Goal: Task Accomplishment & Management: Use online tool/utility

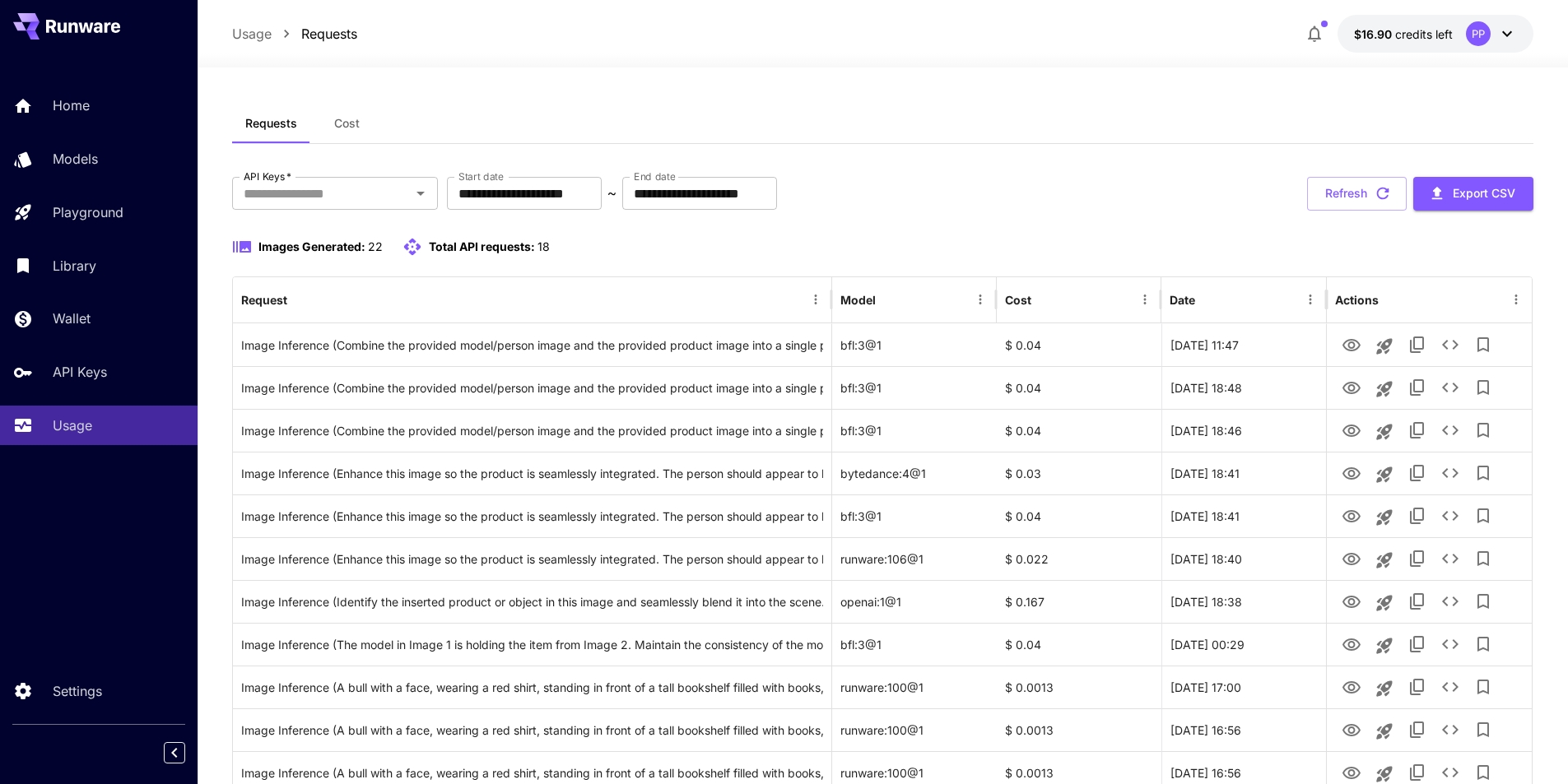
click at [993, 230] on div "**********" at bounding box center [882, 742] width 1302 height 1131
click at [353, 246] on span "Images Generated:" at bounding box center [312, 246] width 107 height 14
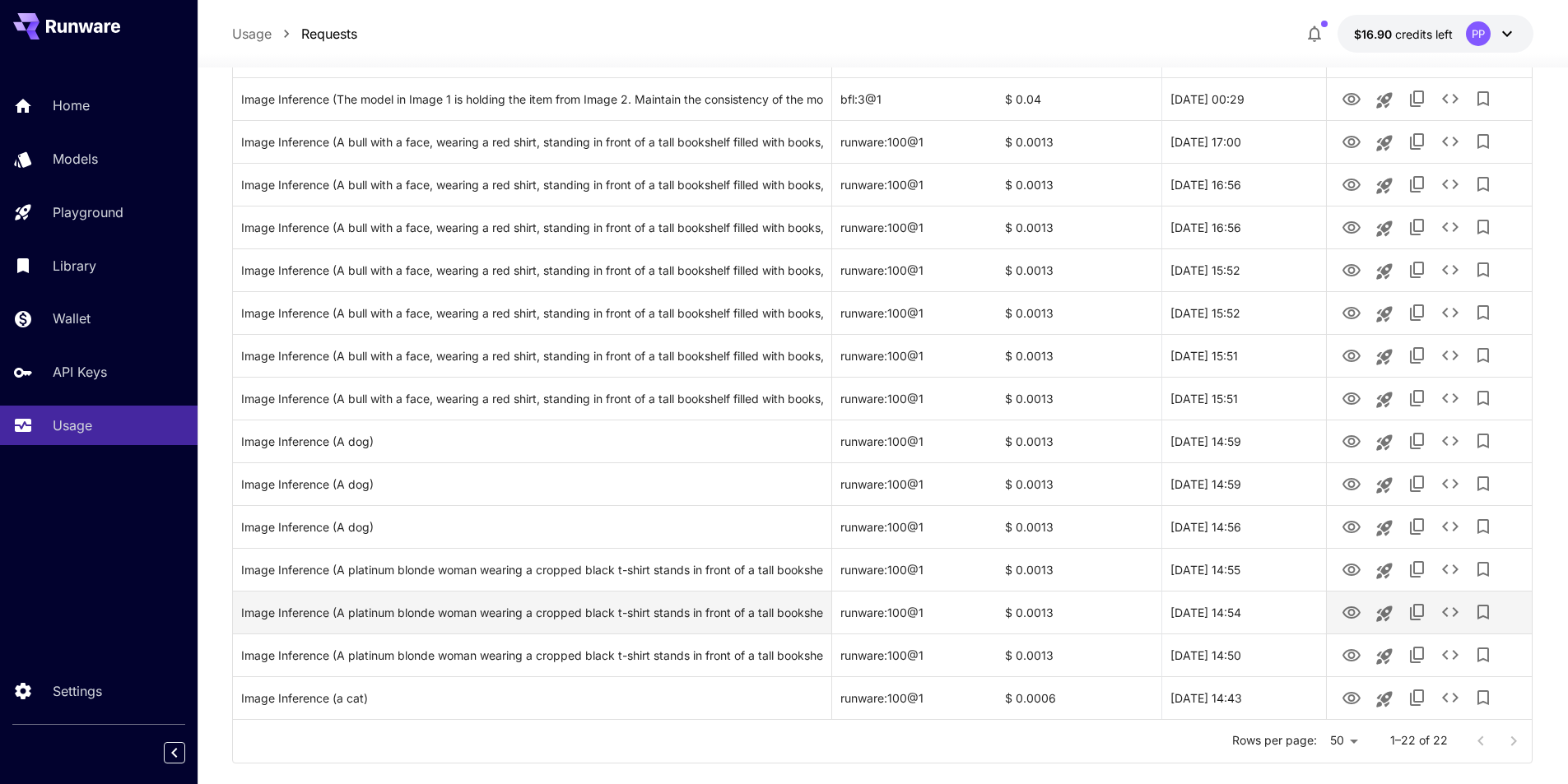
scroll to position [574, 0]
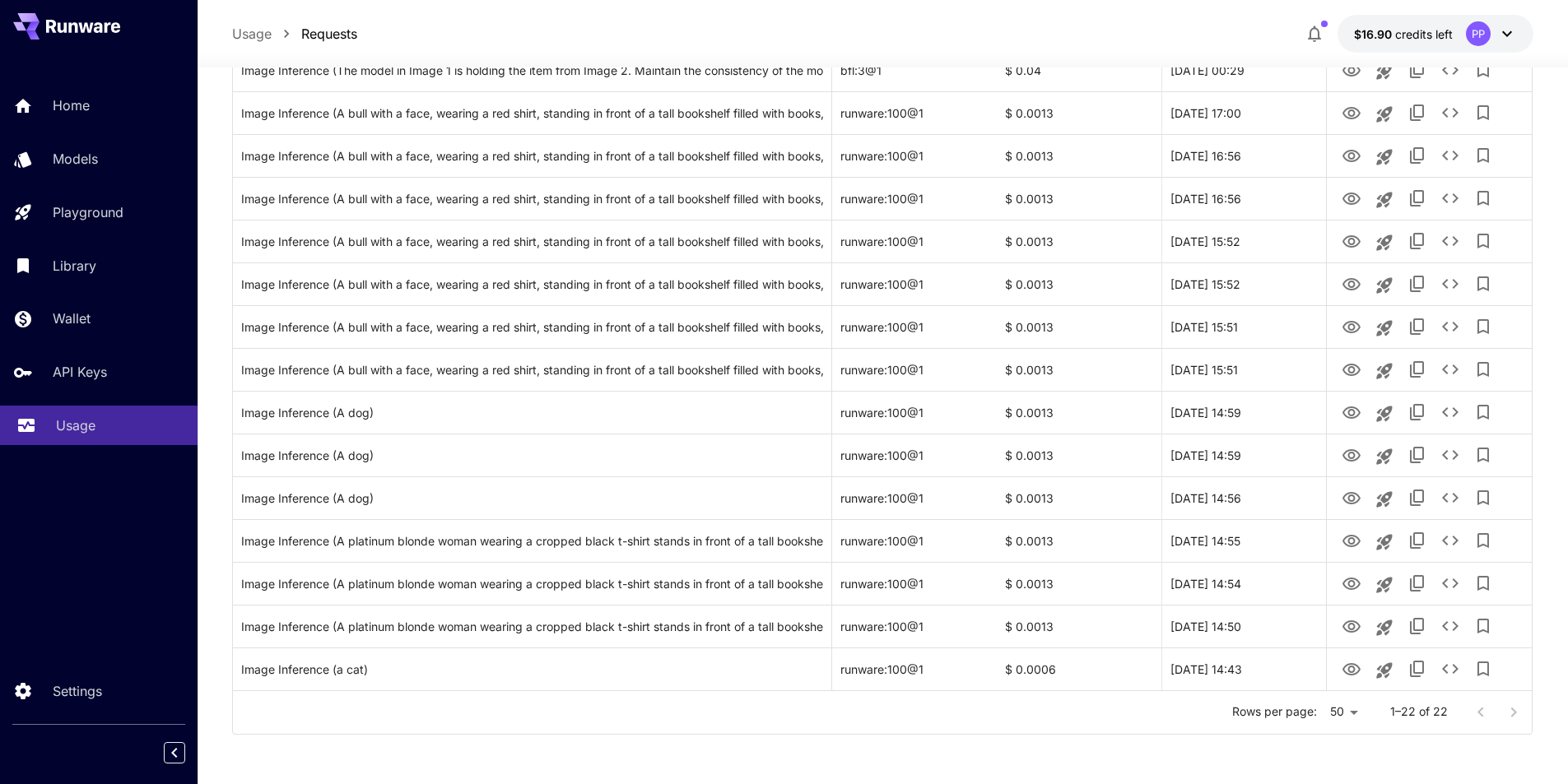
click at [76, 423] on p "Usage" at bounding box center [76, 425] width 39 height 20
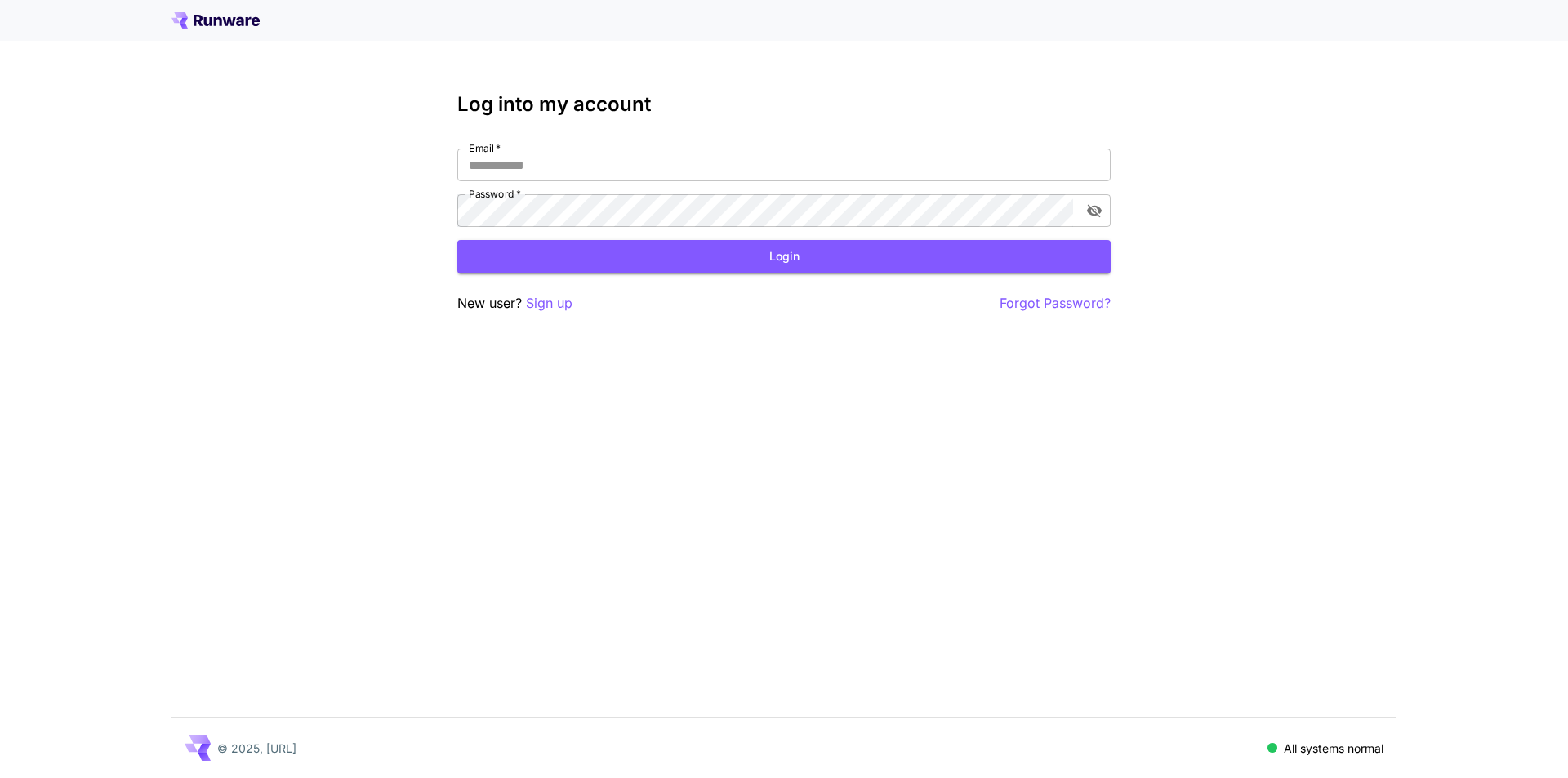
type input "**********"
click at [815, 255] on button "Login" at bounding box center [784, 256] width 653 height 33
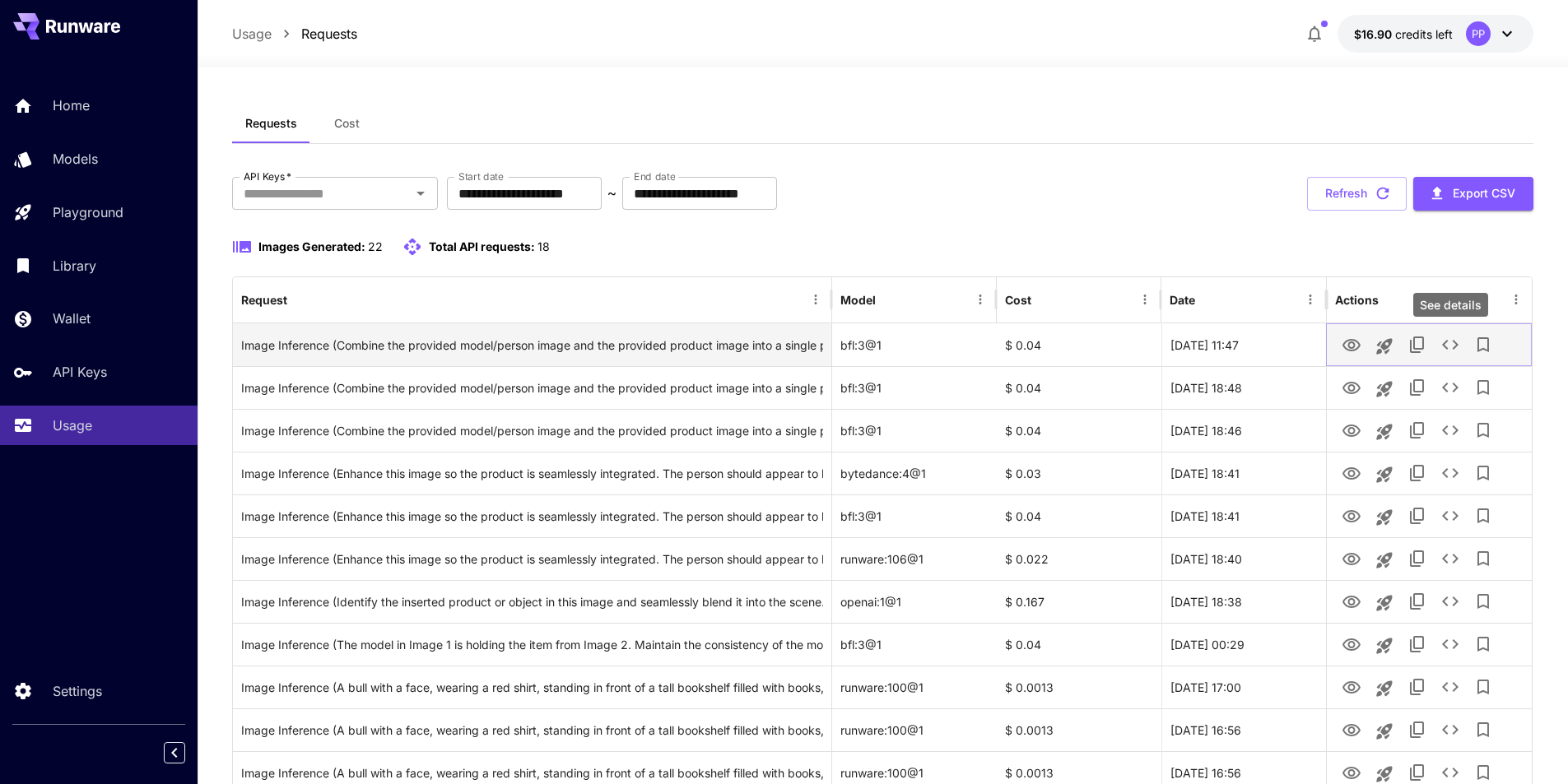
click at [1444, 350] on icon "See details" at bounding box center [1450, 344] width 20 height 20
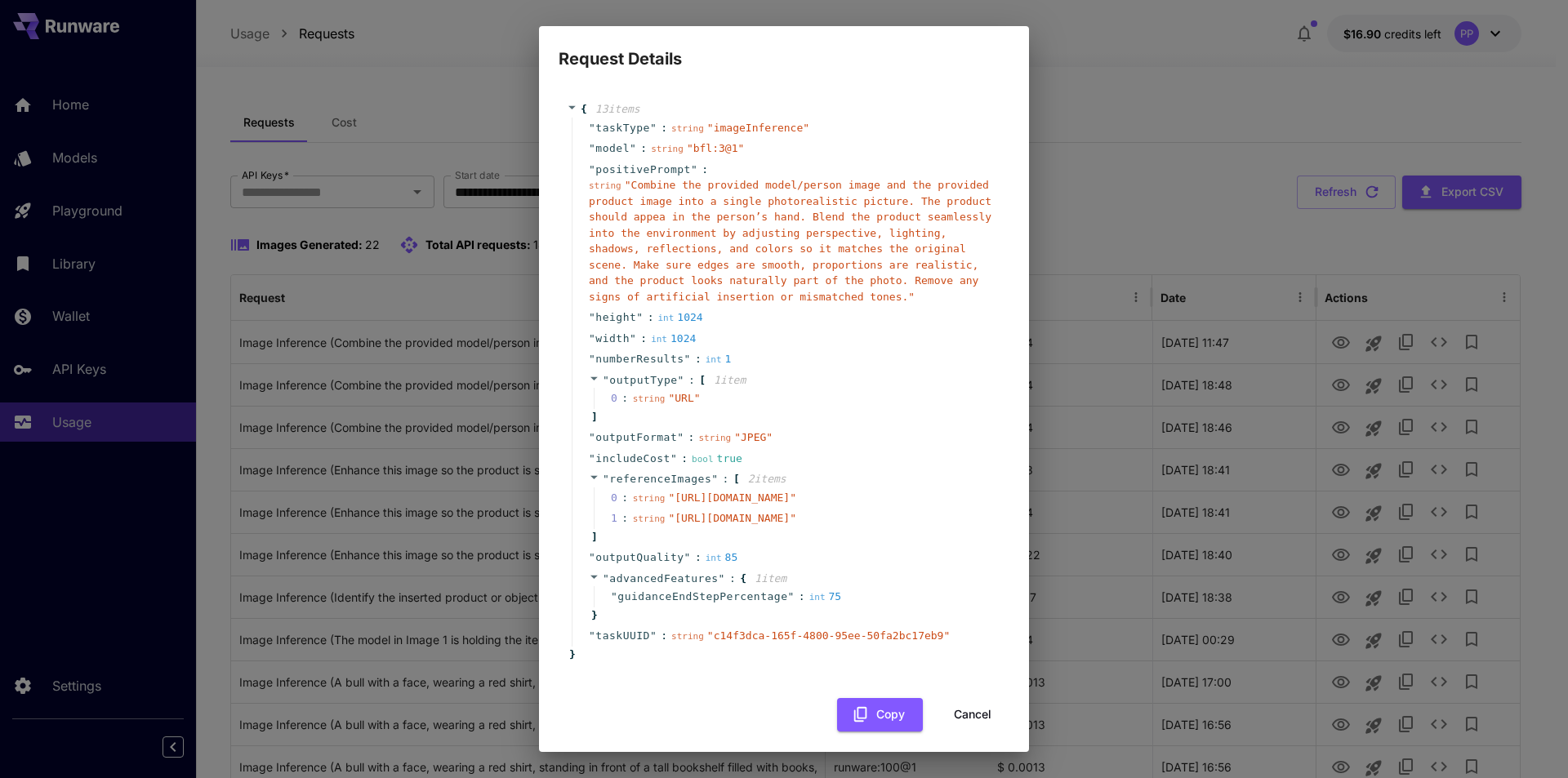
click at [1130, 56] on div "Request Details { 13 item s " taskType " : string " imageInference " " model " …" at bounding box center [784, 389] width 1568 height 778
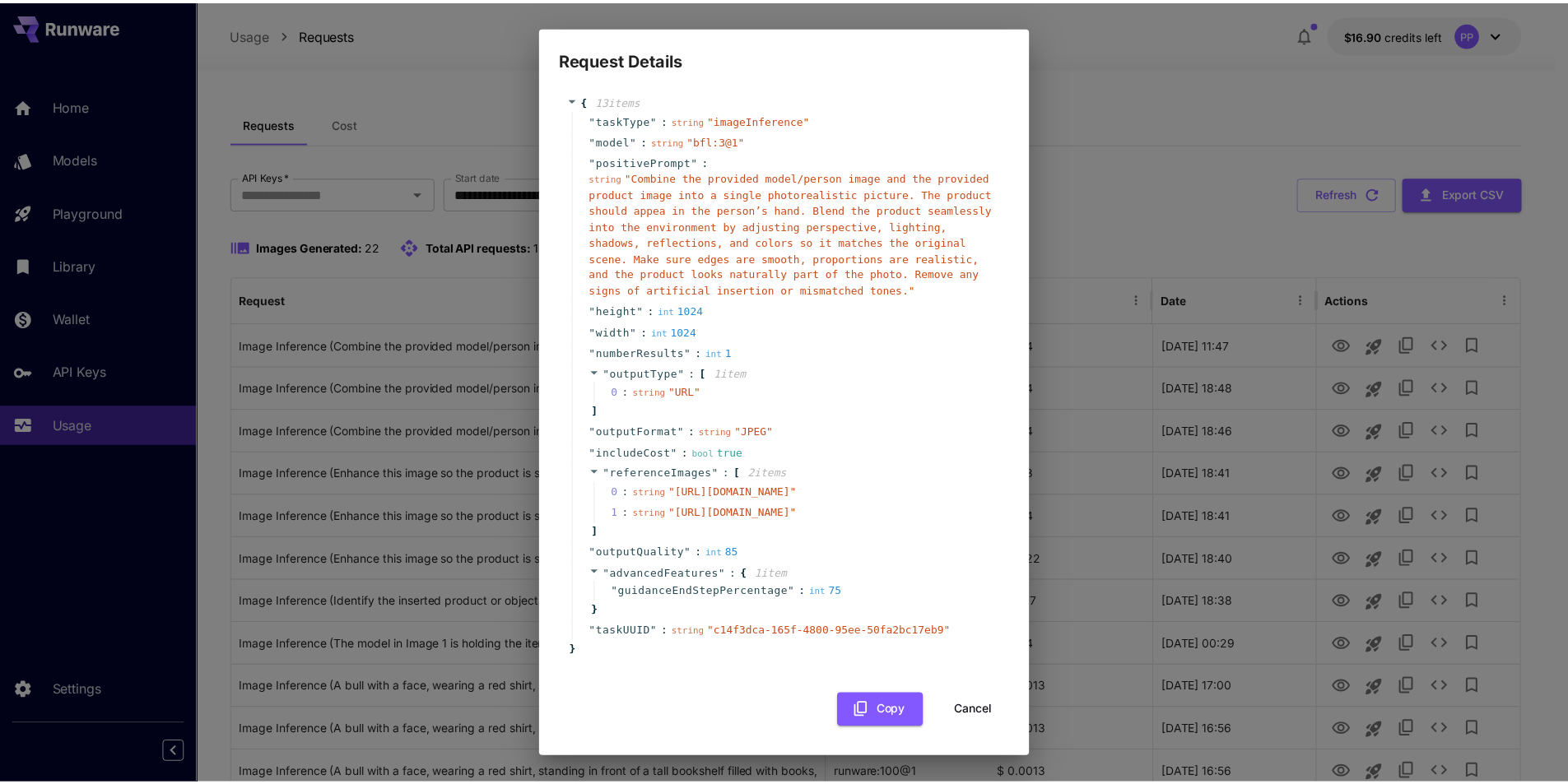
scroll to position [73, 0]
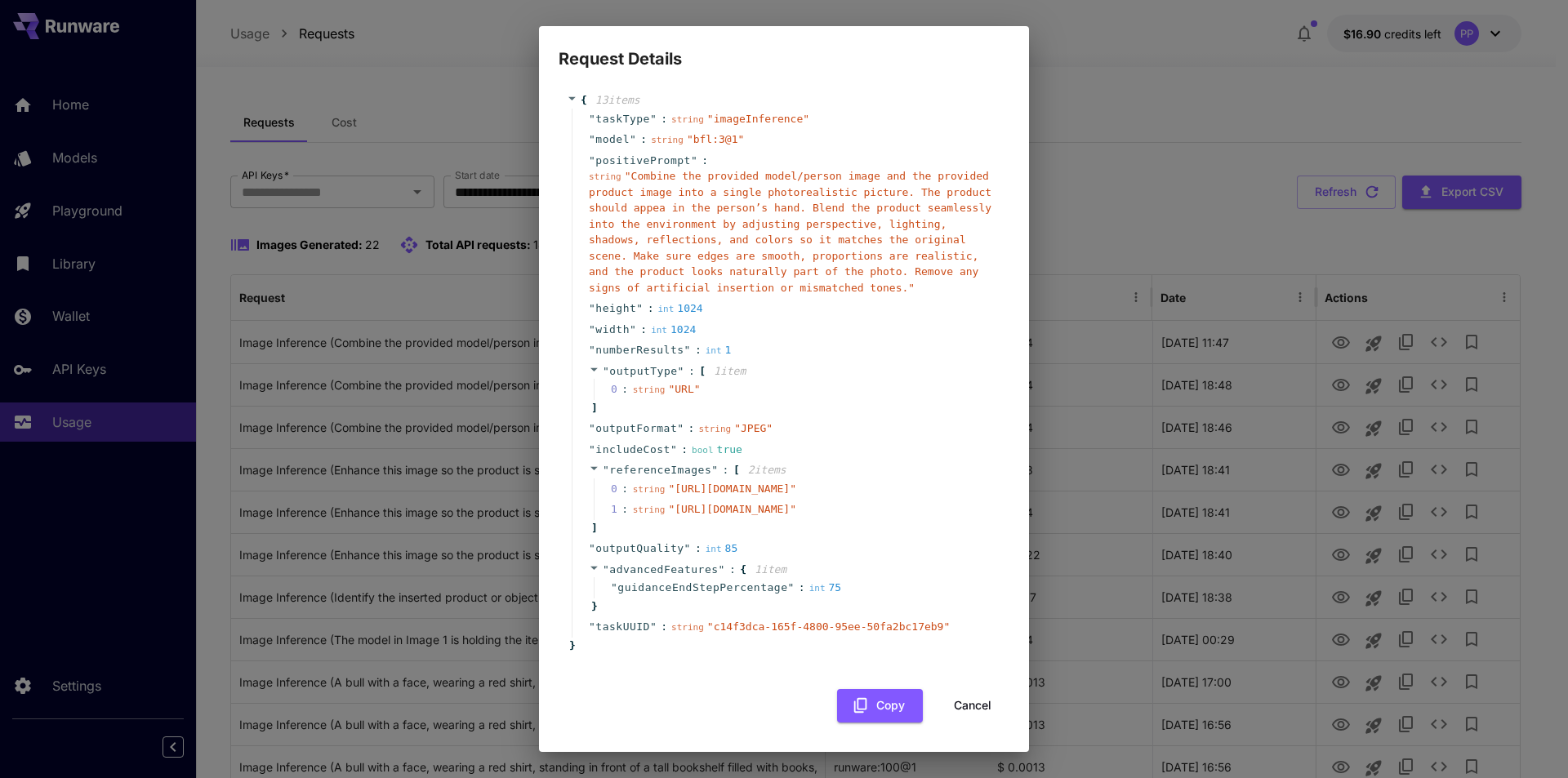
click at [951, 712] on button "Cancel" at bounding box center [973, 705] width 73 height 33
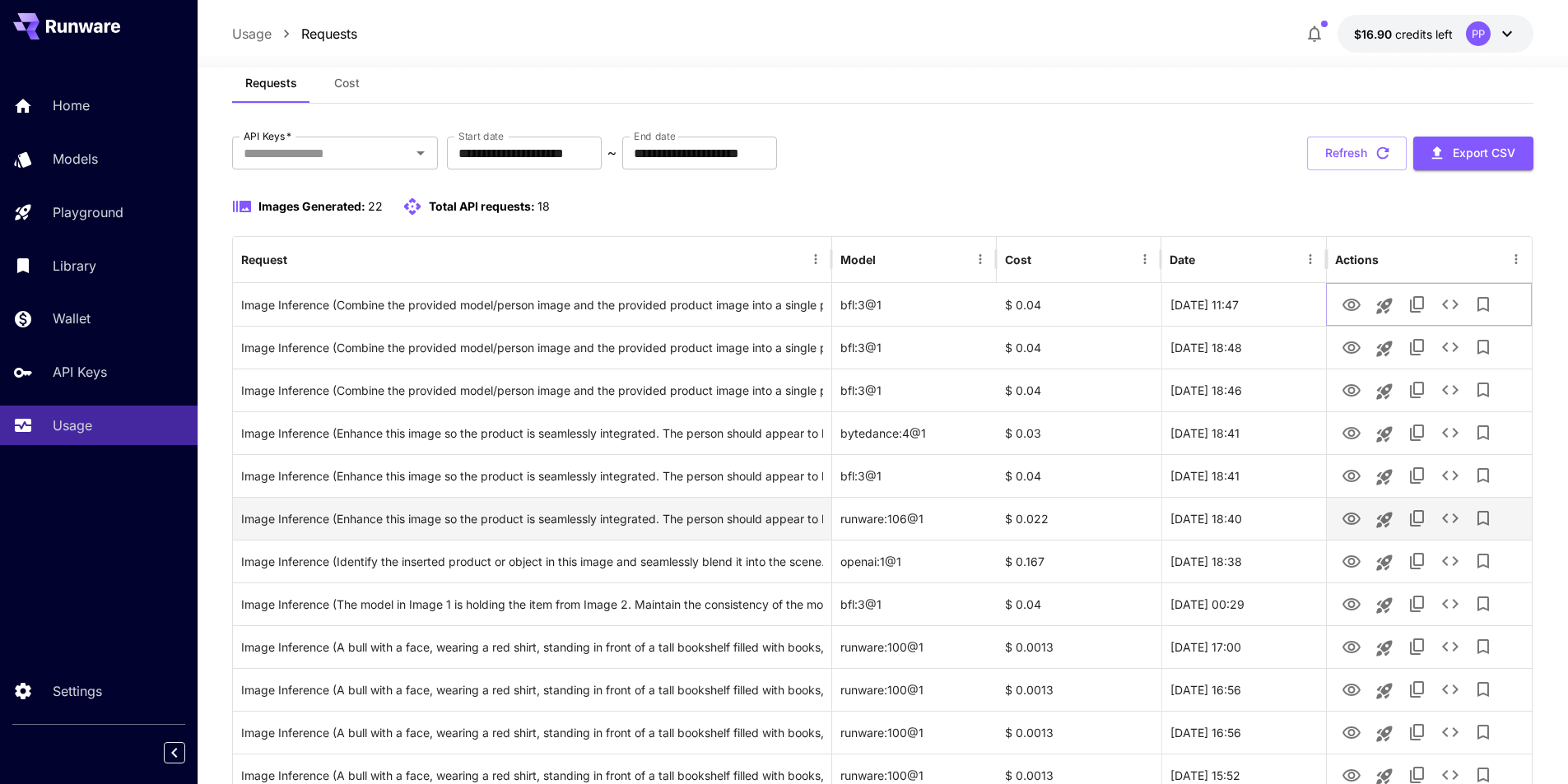
scroll to position [0, 0]
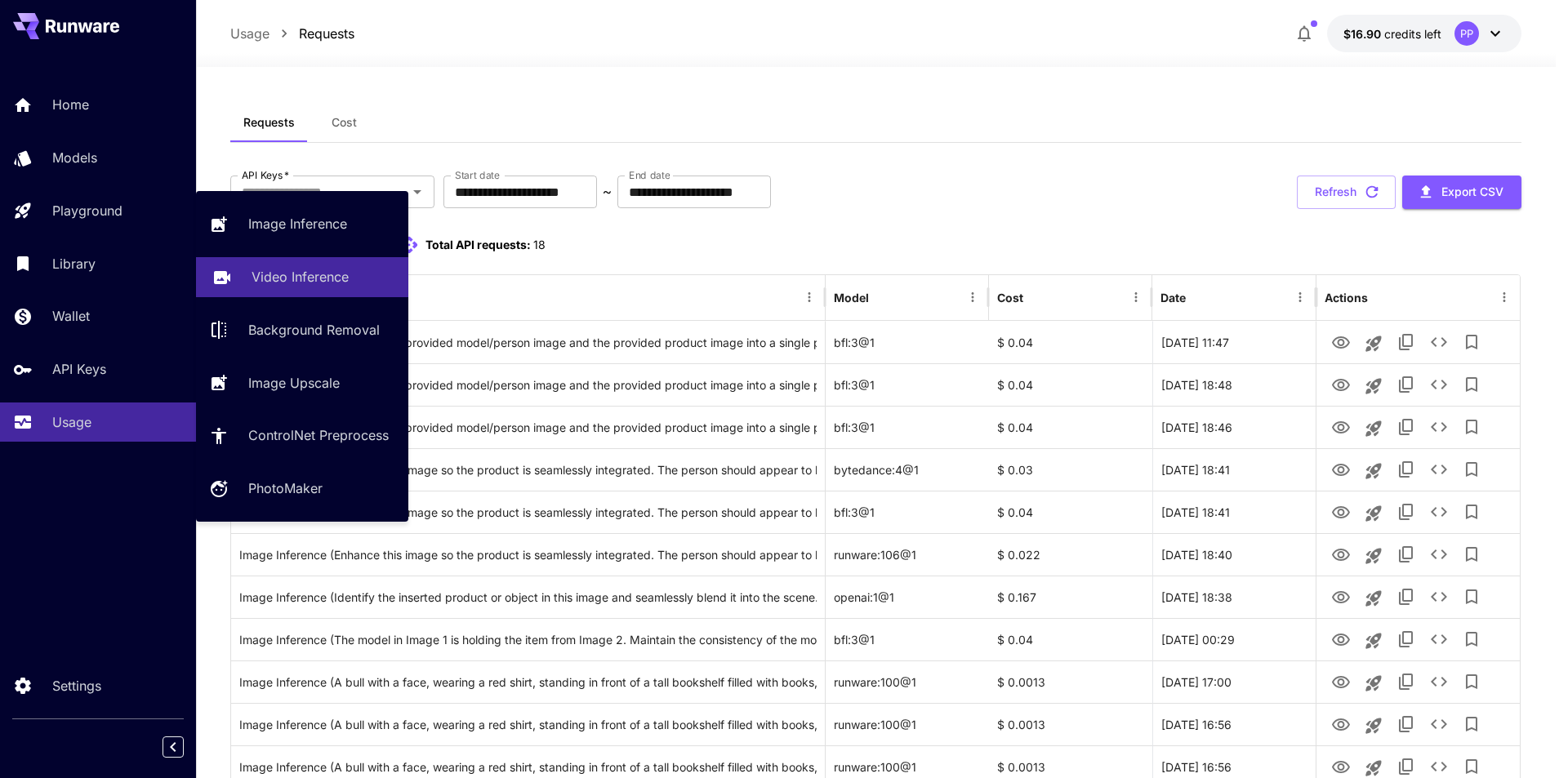
click at [296, 282] on p "Video Inference" at bounding box center [300, 277] width 97 height 20
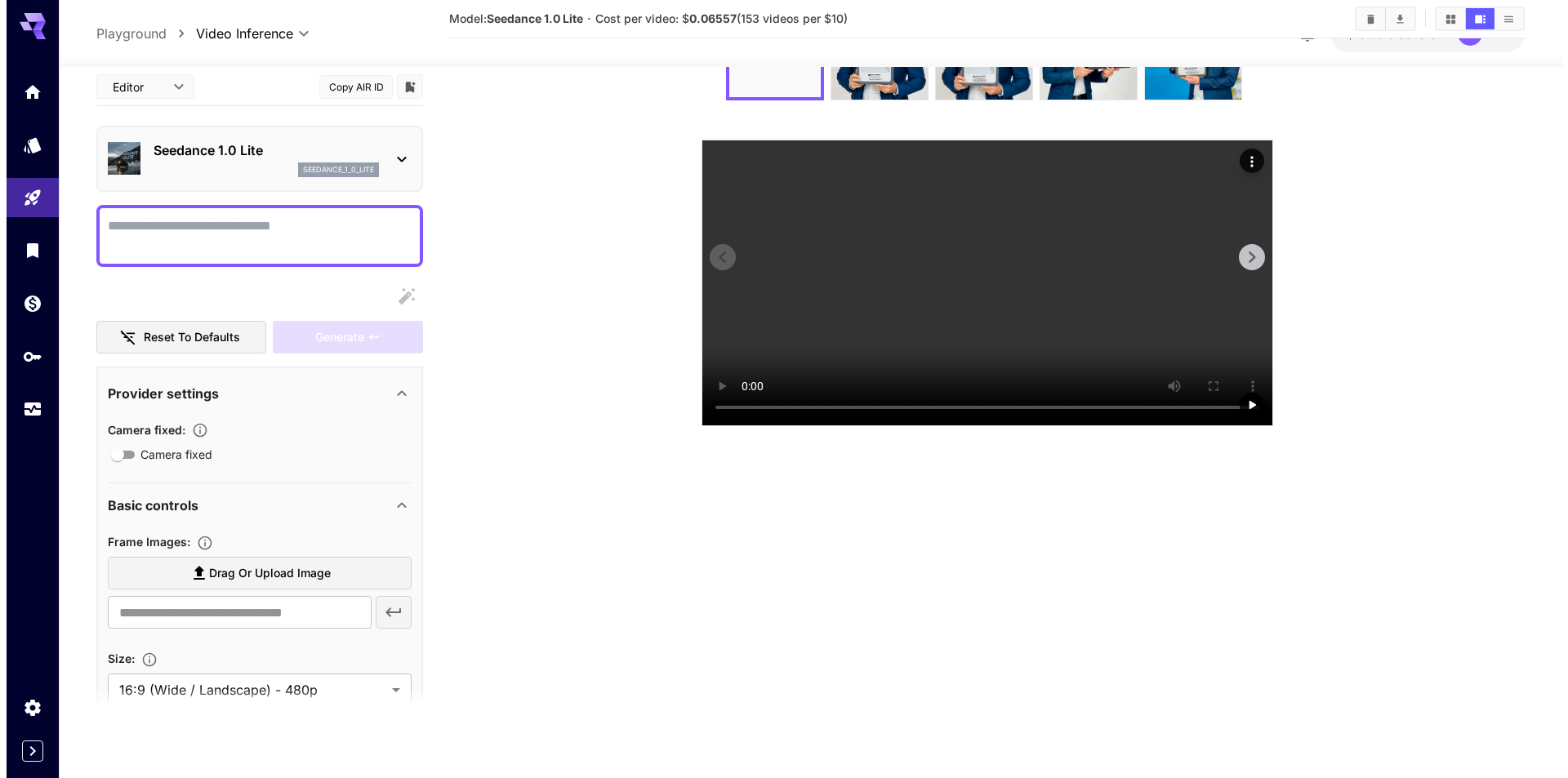
scroll to position [67, 0]
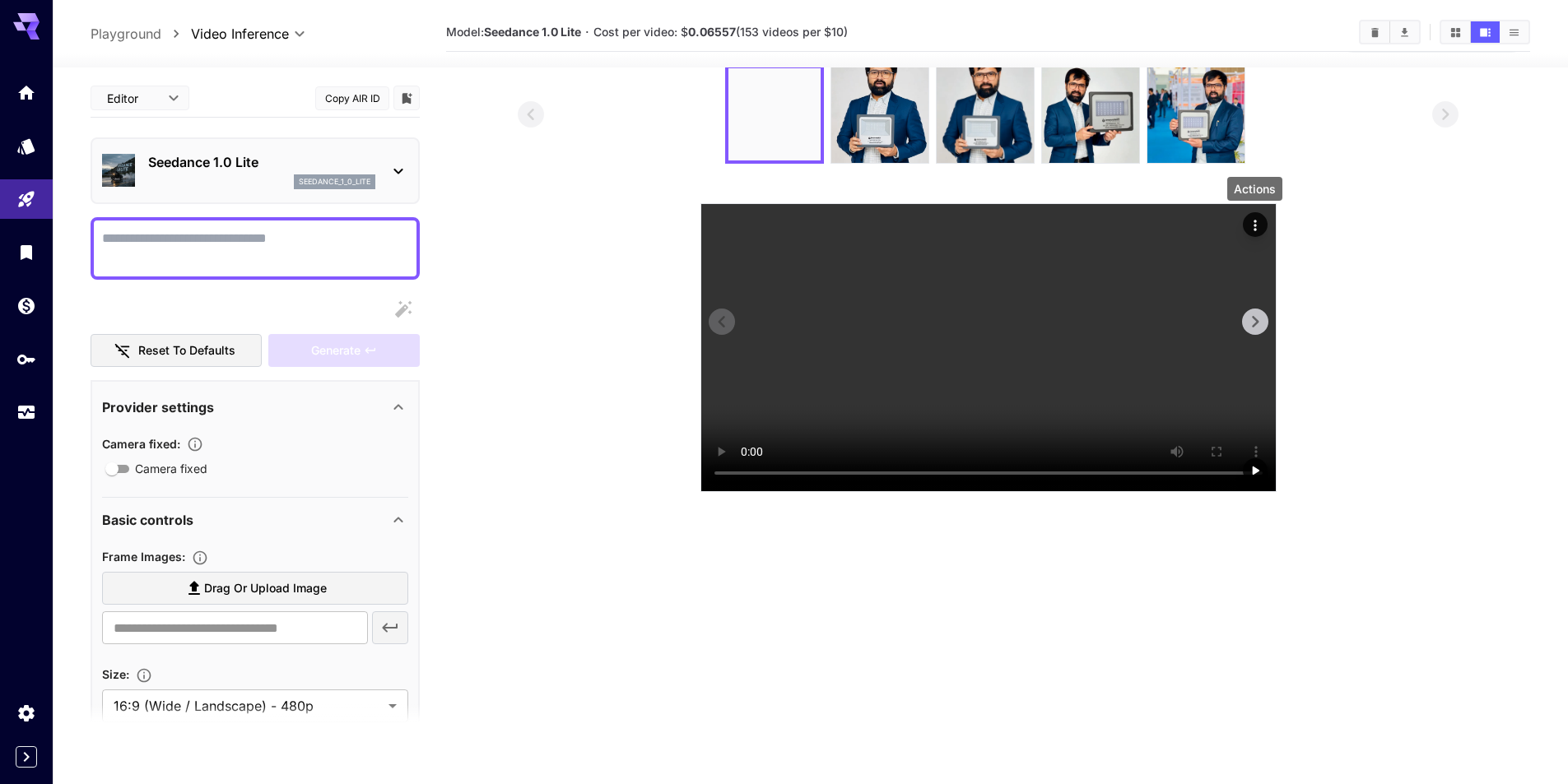
click at [1262, 222] on icon "Actions" at bounding box center [1255, 225] width 16 height 16
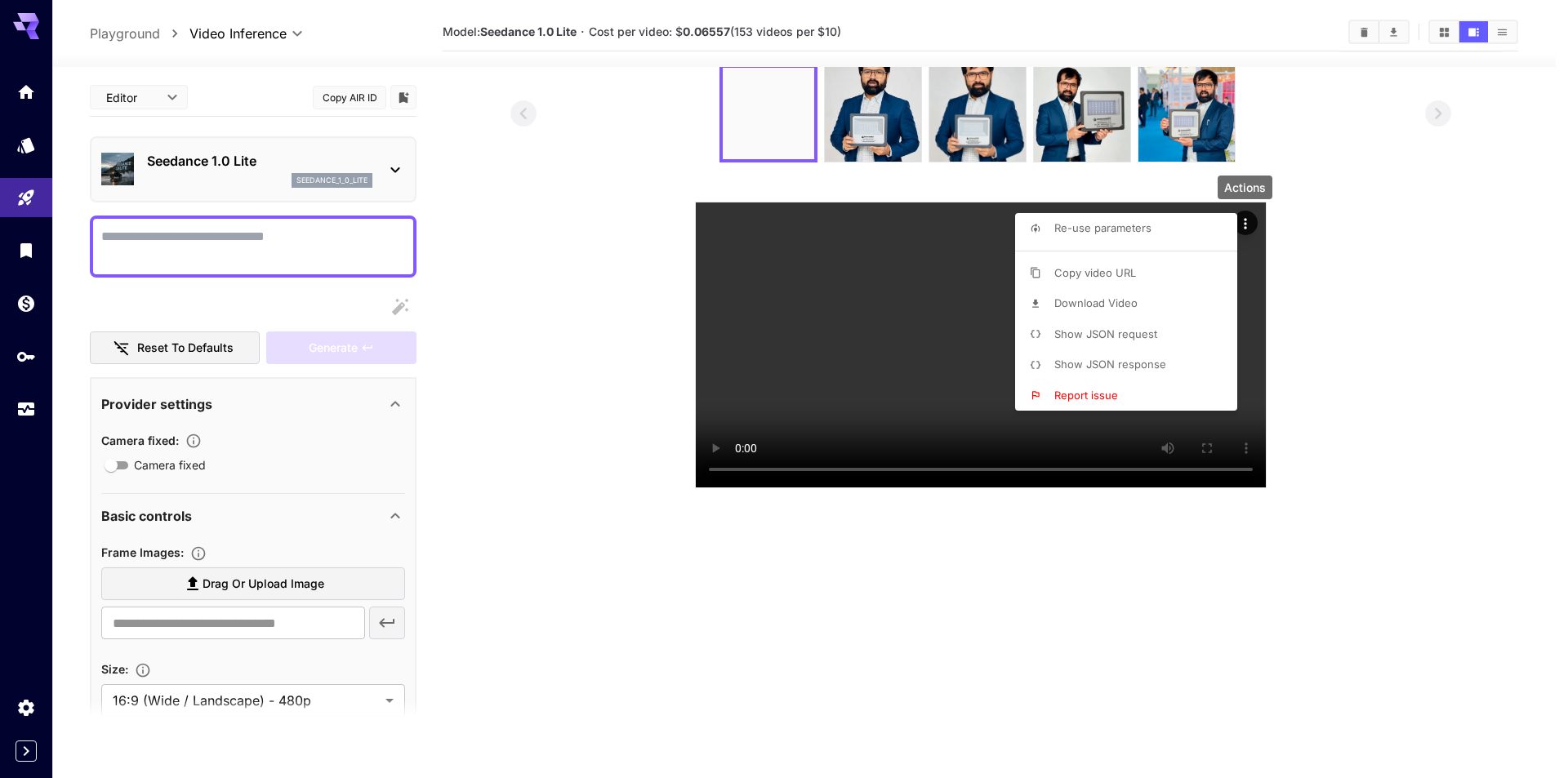
click at [1122, 338] on span "Show JSON request" at bounding box center [1106, 334] width 103 height 13
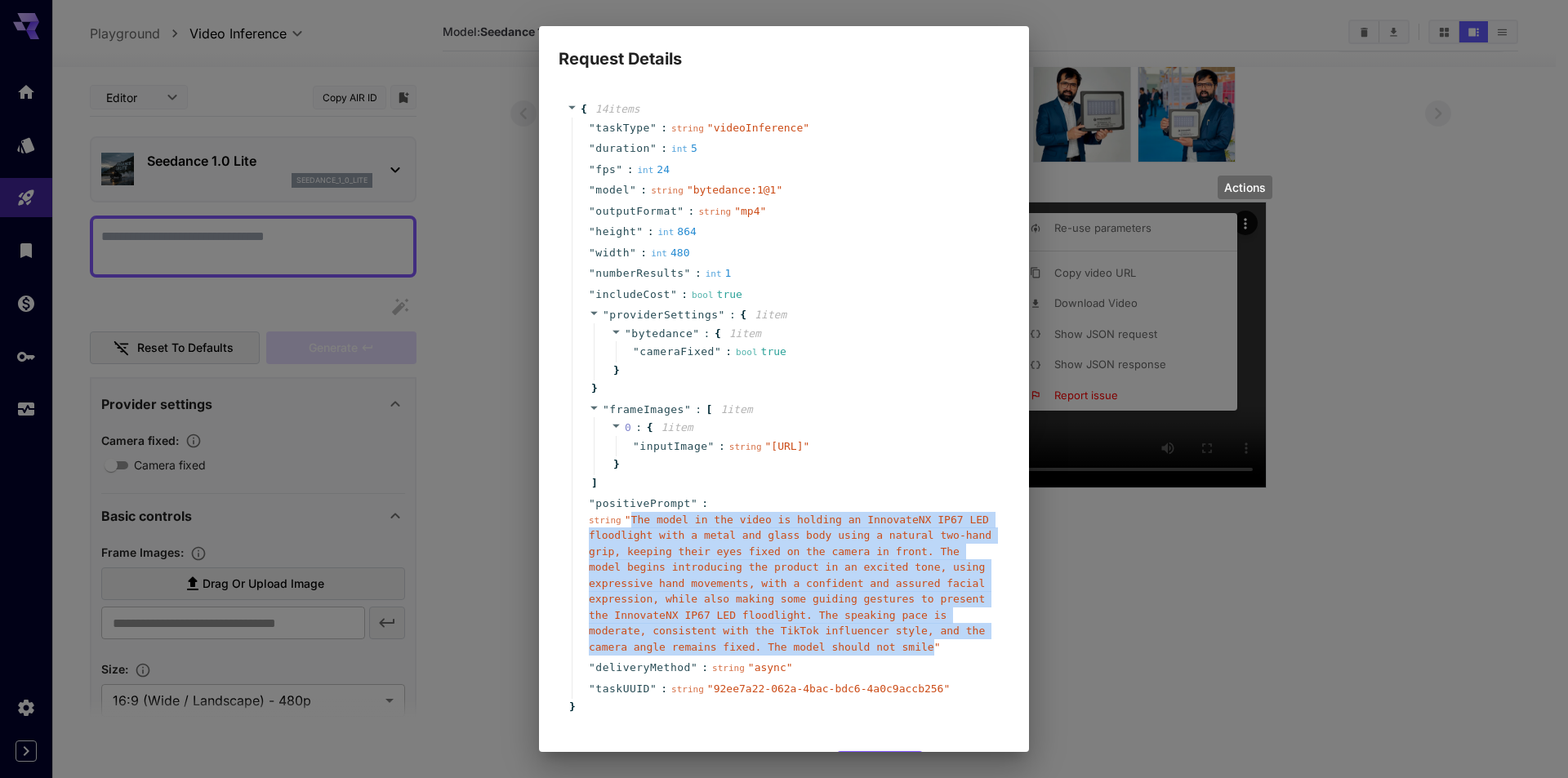
drag, startPoint x: 629, startPoint y: 553, endPoint x: 740, endPoint y: 681, distance: 169.4
click at [740, 653] on span "" The model in the video is holding an InnovateNX IP67 LED floodlight with a me…" at bounding box center [790, 583] width 403 height 140
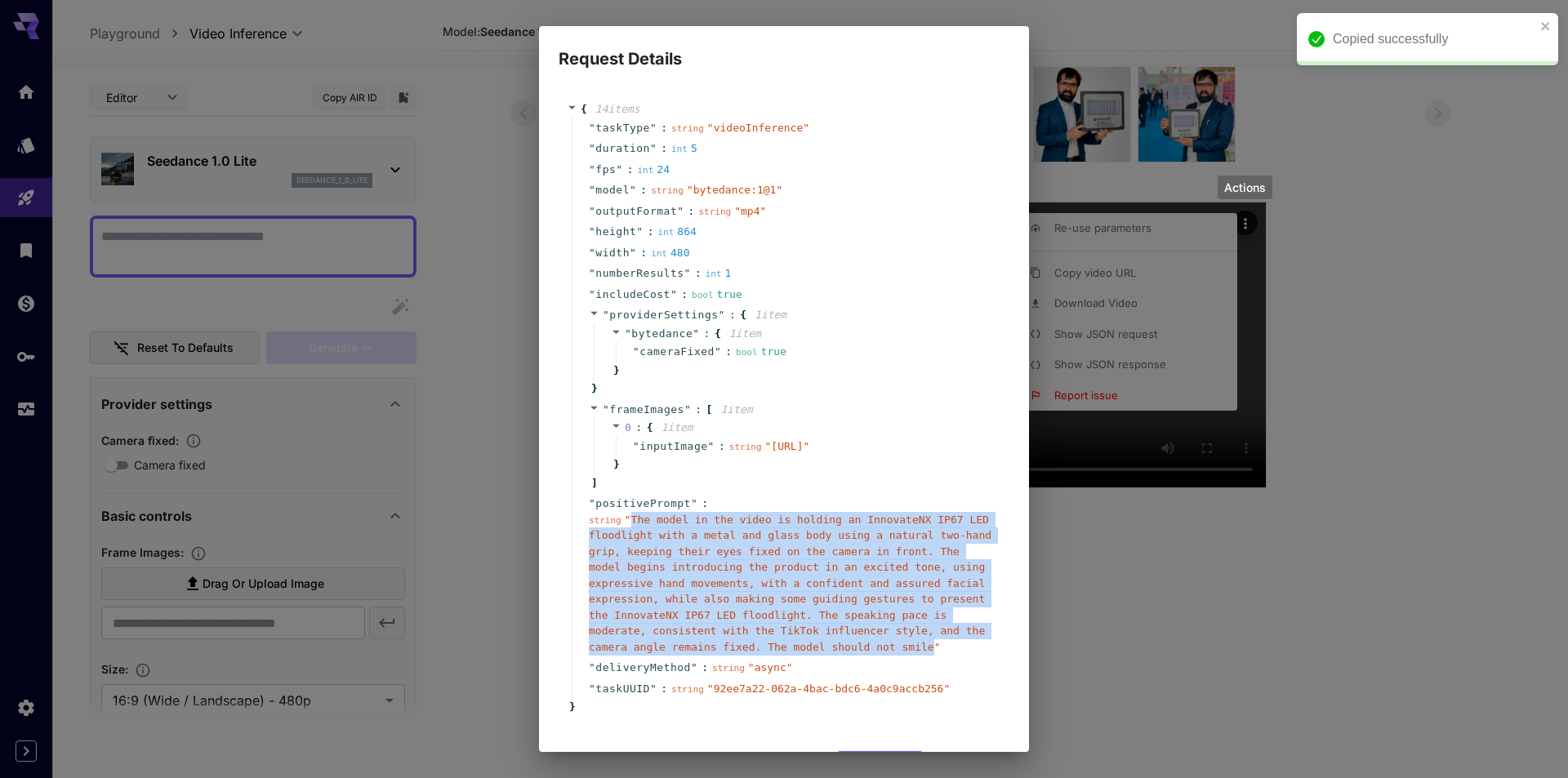
copy span "The model in the video is holding an InnovateNX IP67 LED floodlight with a meta…"
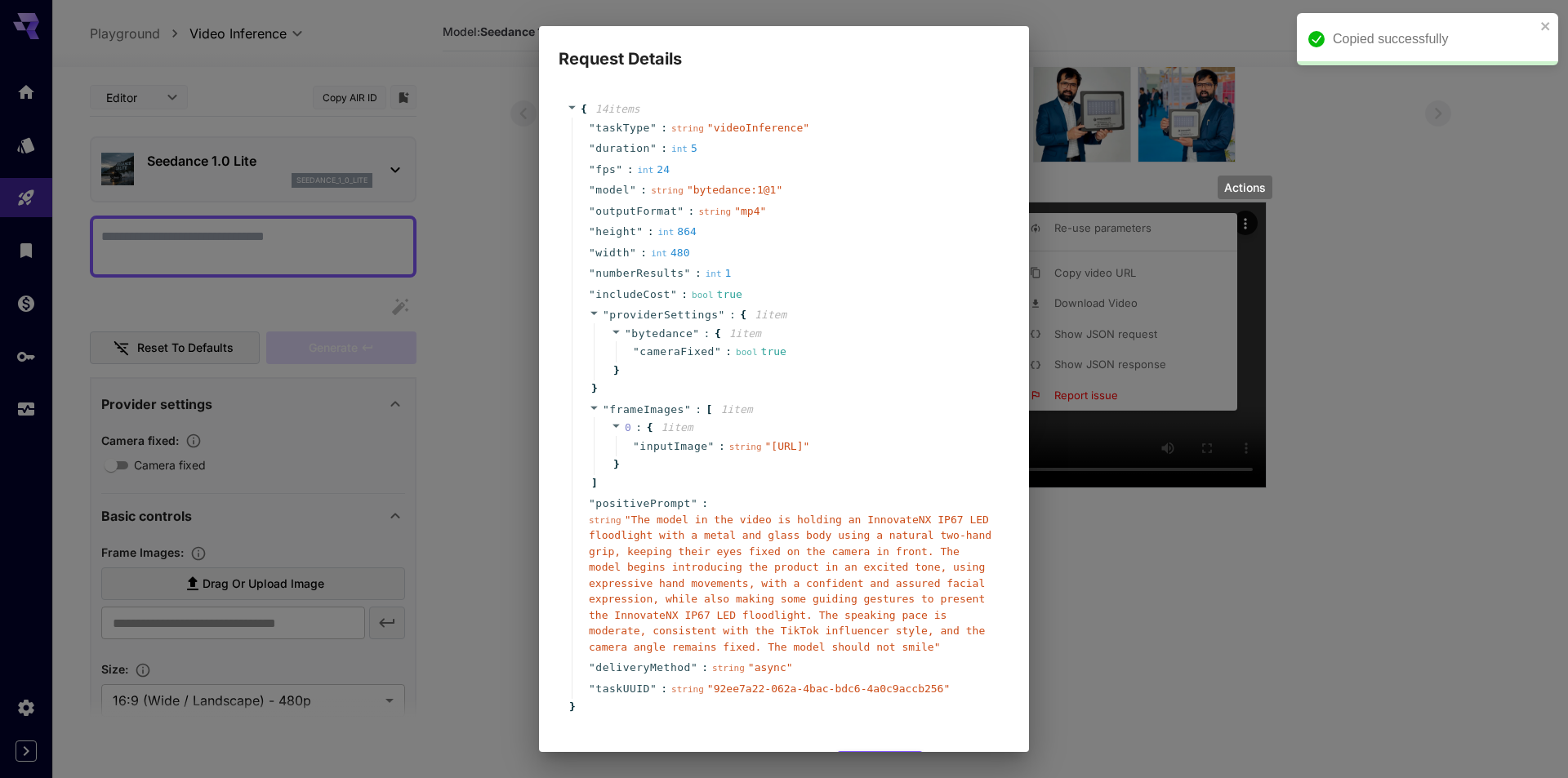
click at [1187, 447] on div "Request Details { 14 item s " taskType " : string " videoInference " " duration…" at bounding box center [784, 389] width 1568 height 778
click at [422, 271] on div "Request Details { 14 item s " taskType " : string " videoInference " " duration…" at bounding box center [784, 389] width 1568 height 778
click at [481, 307] on div "Request Details { 14 item s " taskType " : string " videoInference " " duration…" at bounding box center [784, 389] width 1568 height 778
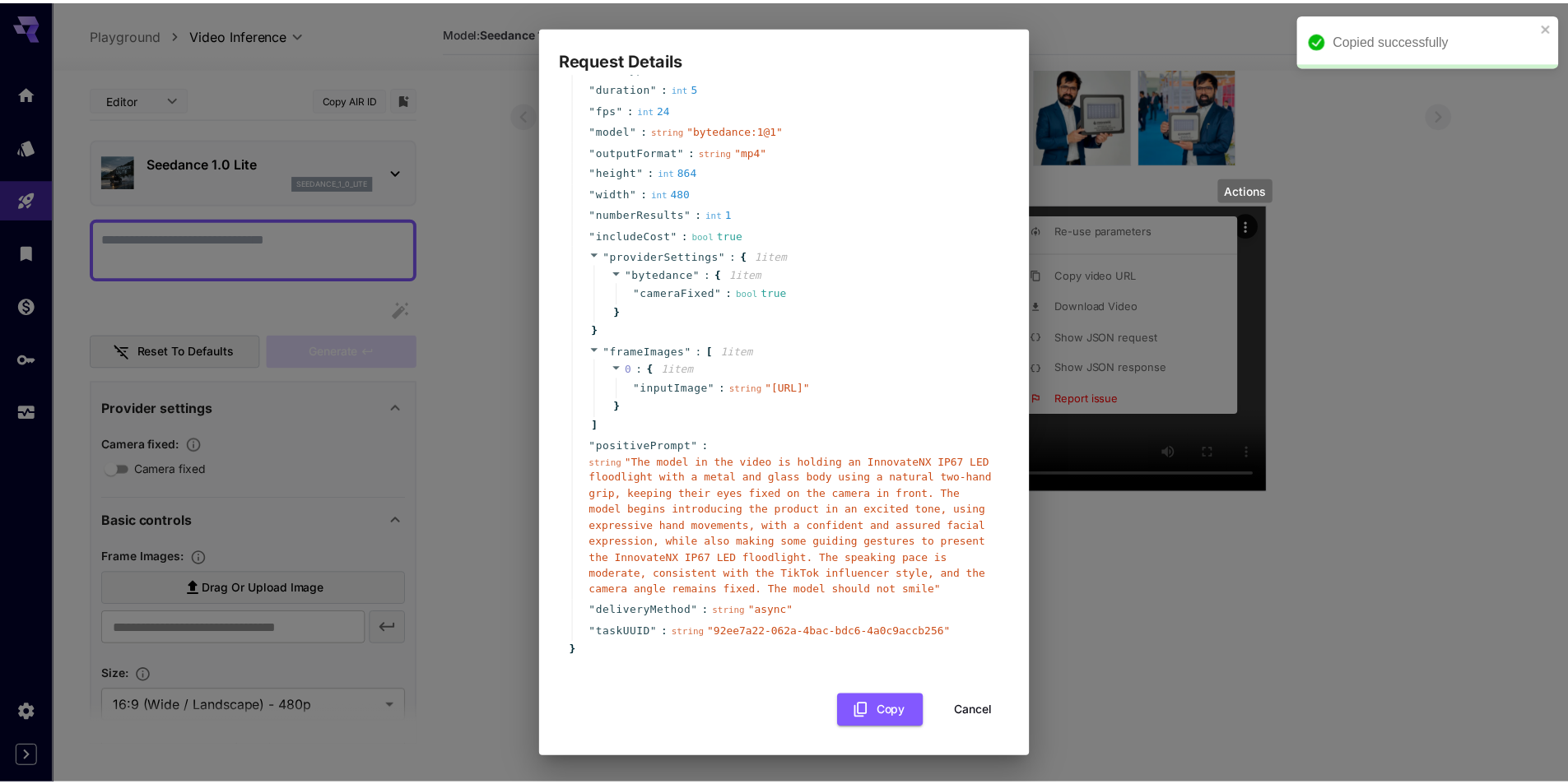
scroll to position [93, 0]
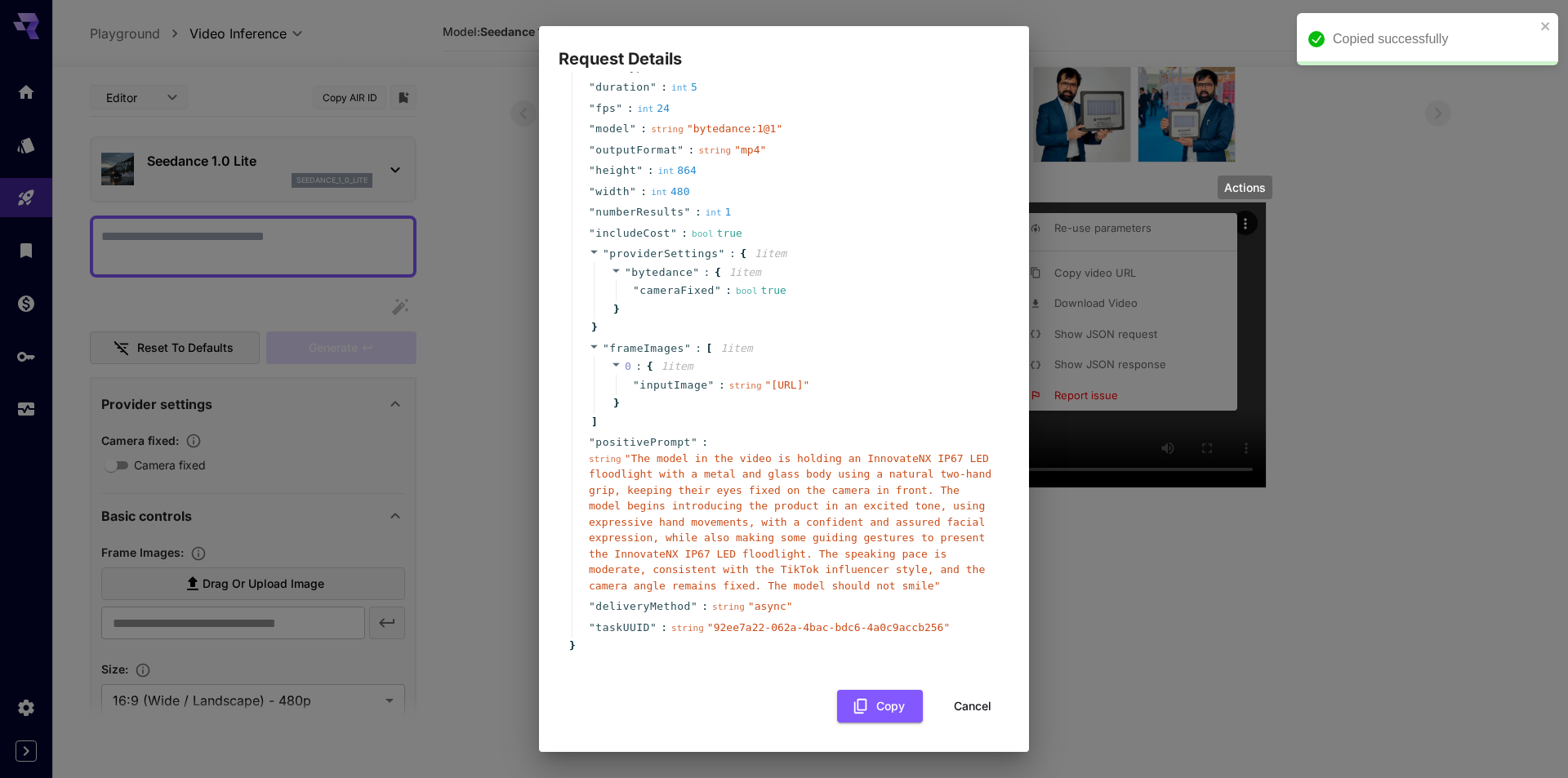
click at [965, 712] on button "Cancel" at bounding box center [973, 706] width 73 height 33
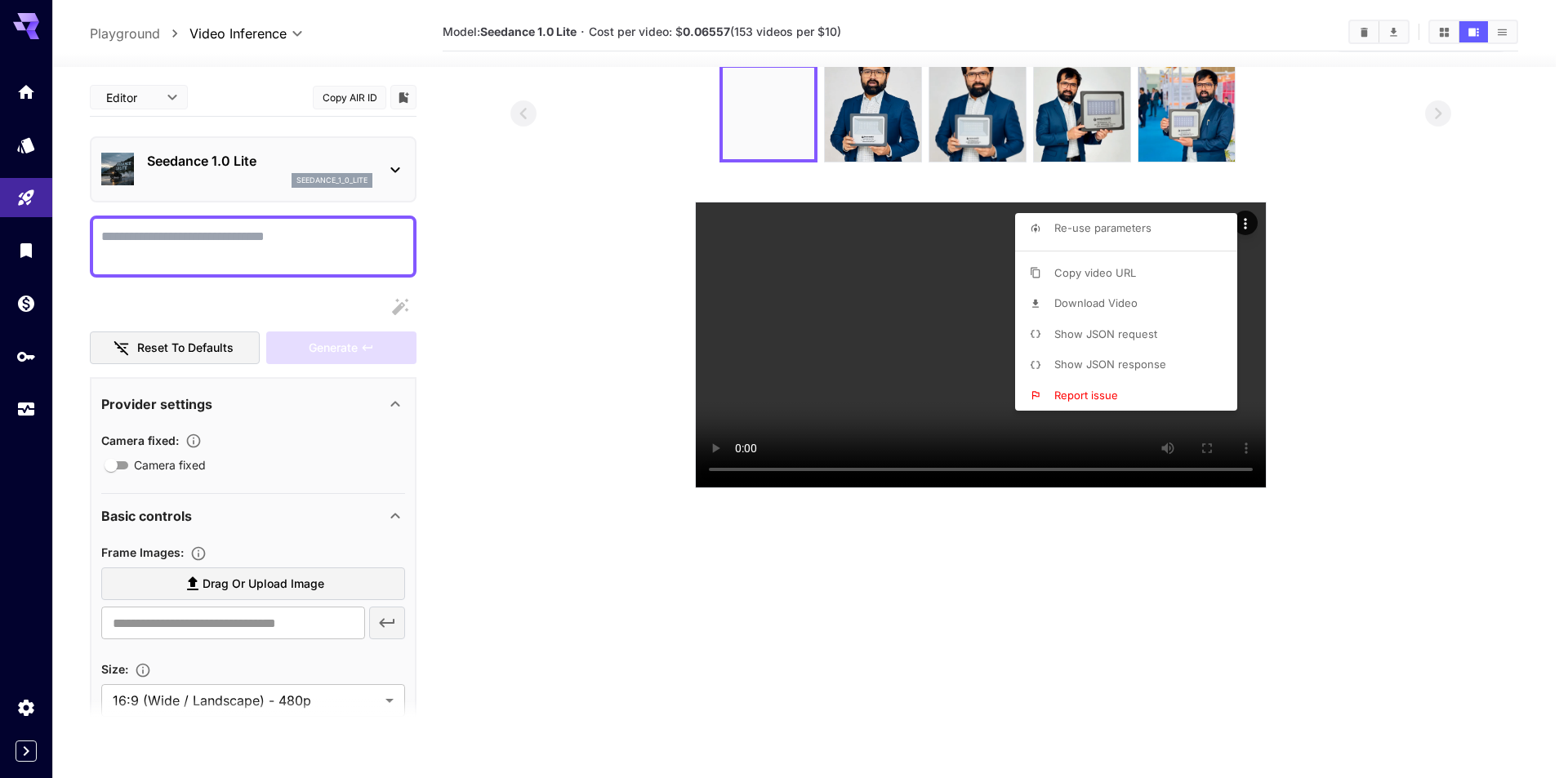
click at [877, 115] on div at bounding box center [784, 389] width 1568 height 778
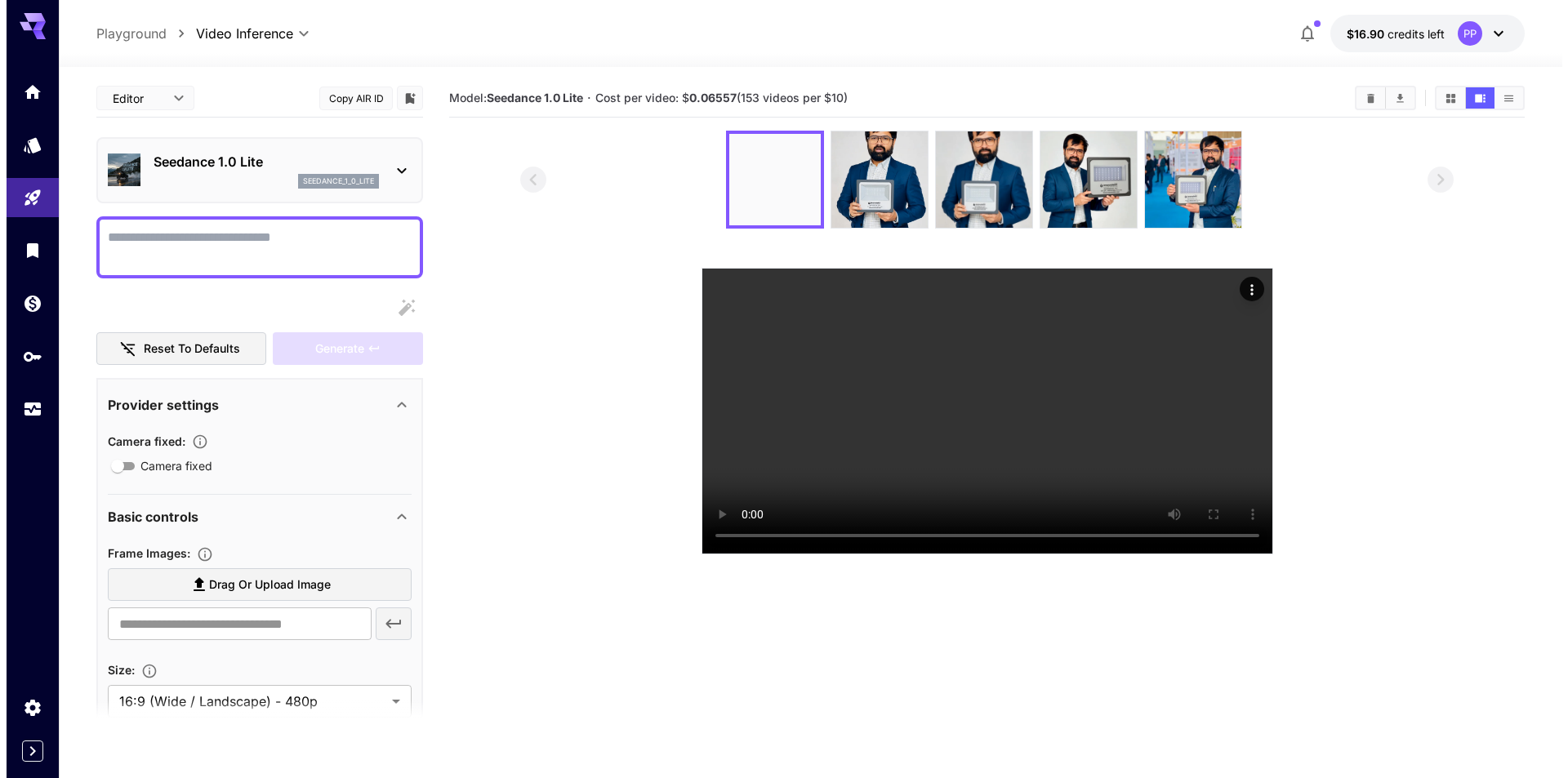
scroll to position [0, 0]
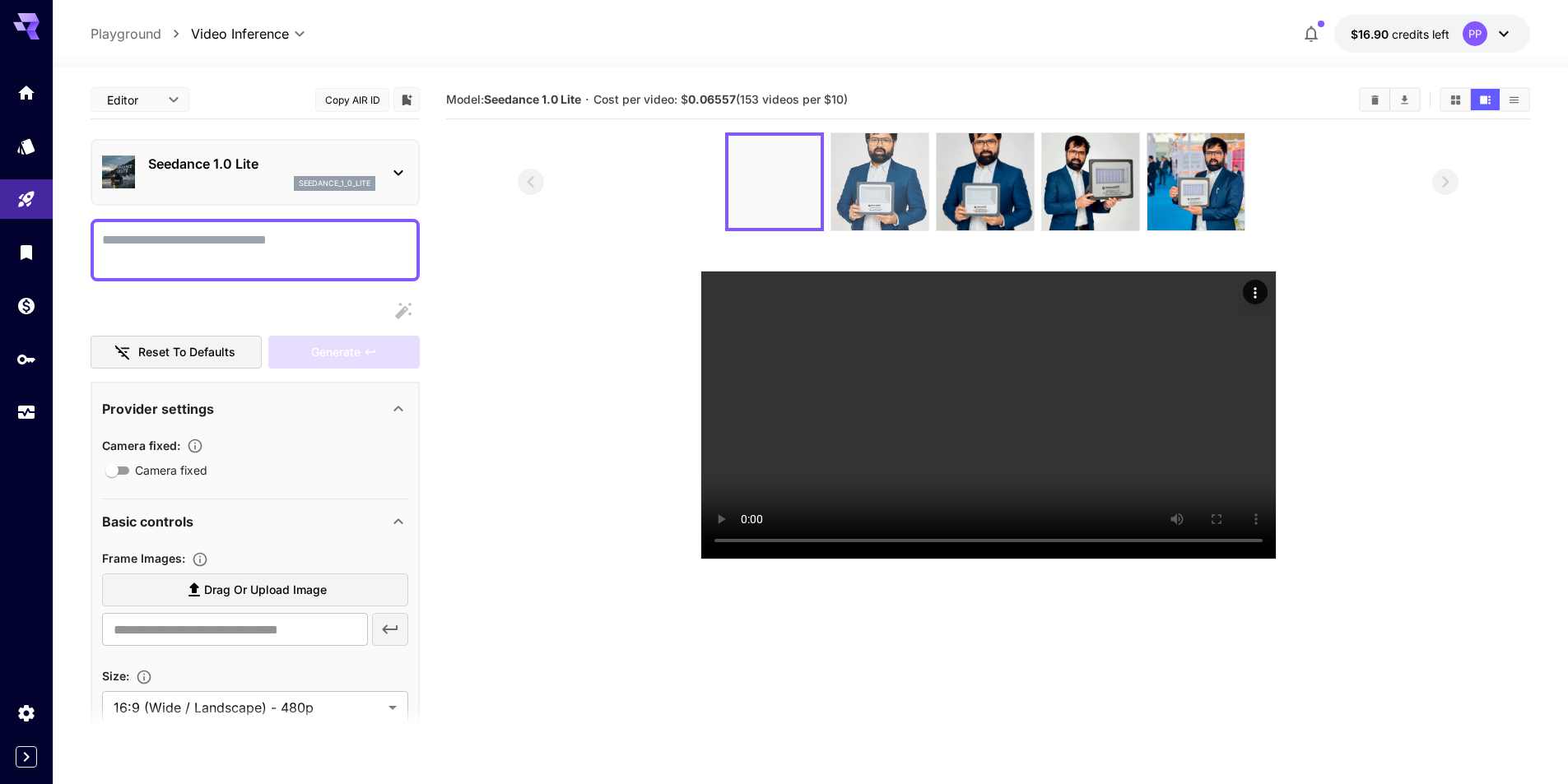
click at [900, 189] on img at bounding box center [879, 181] width 97 height 97
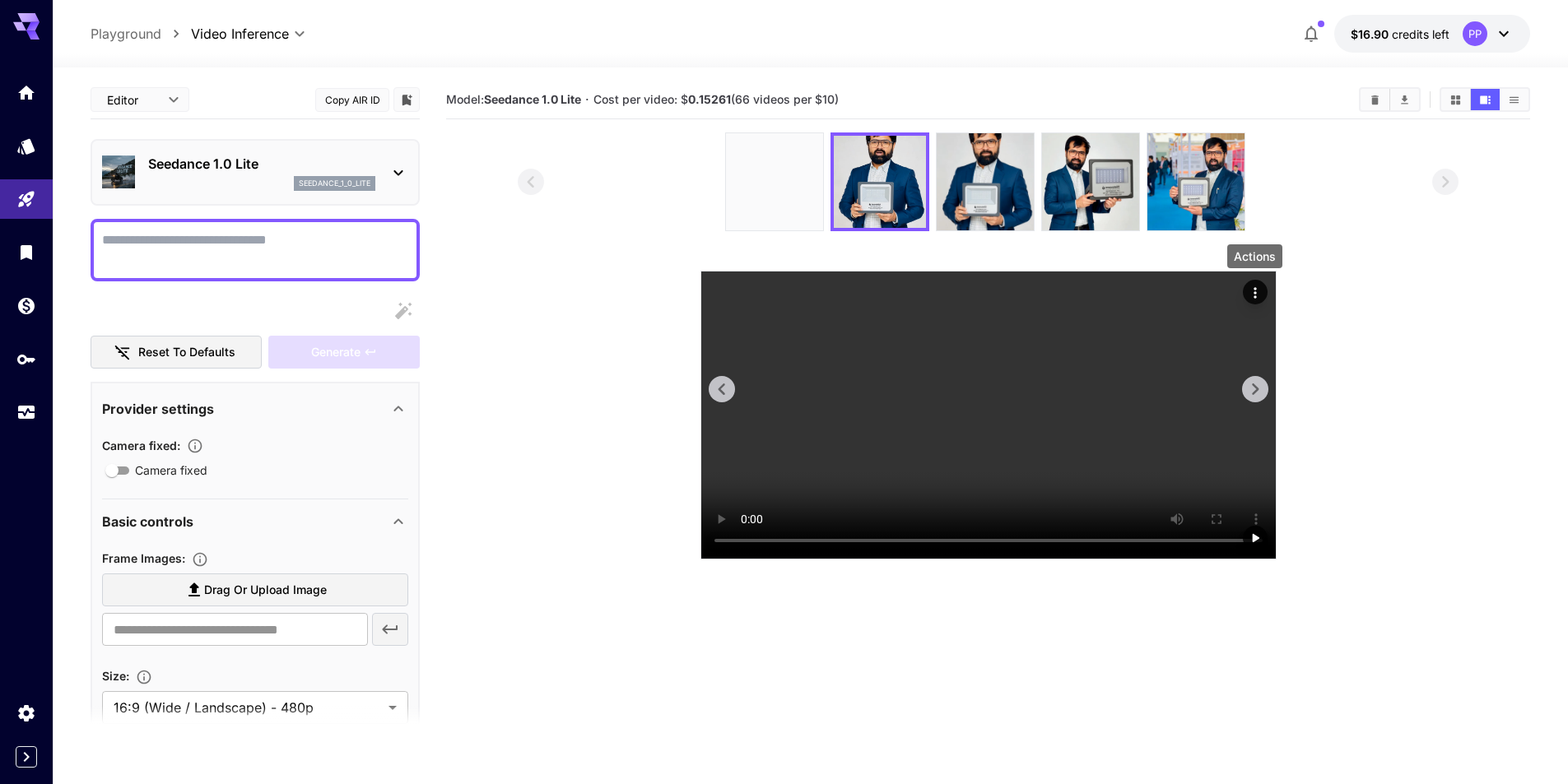
click at [1262, 290] on icon "Actions" at bounding box center [1255, 292] width 16 height 16
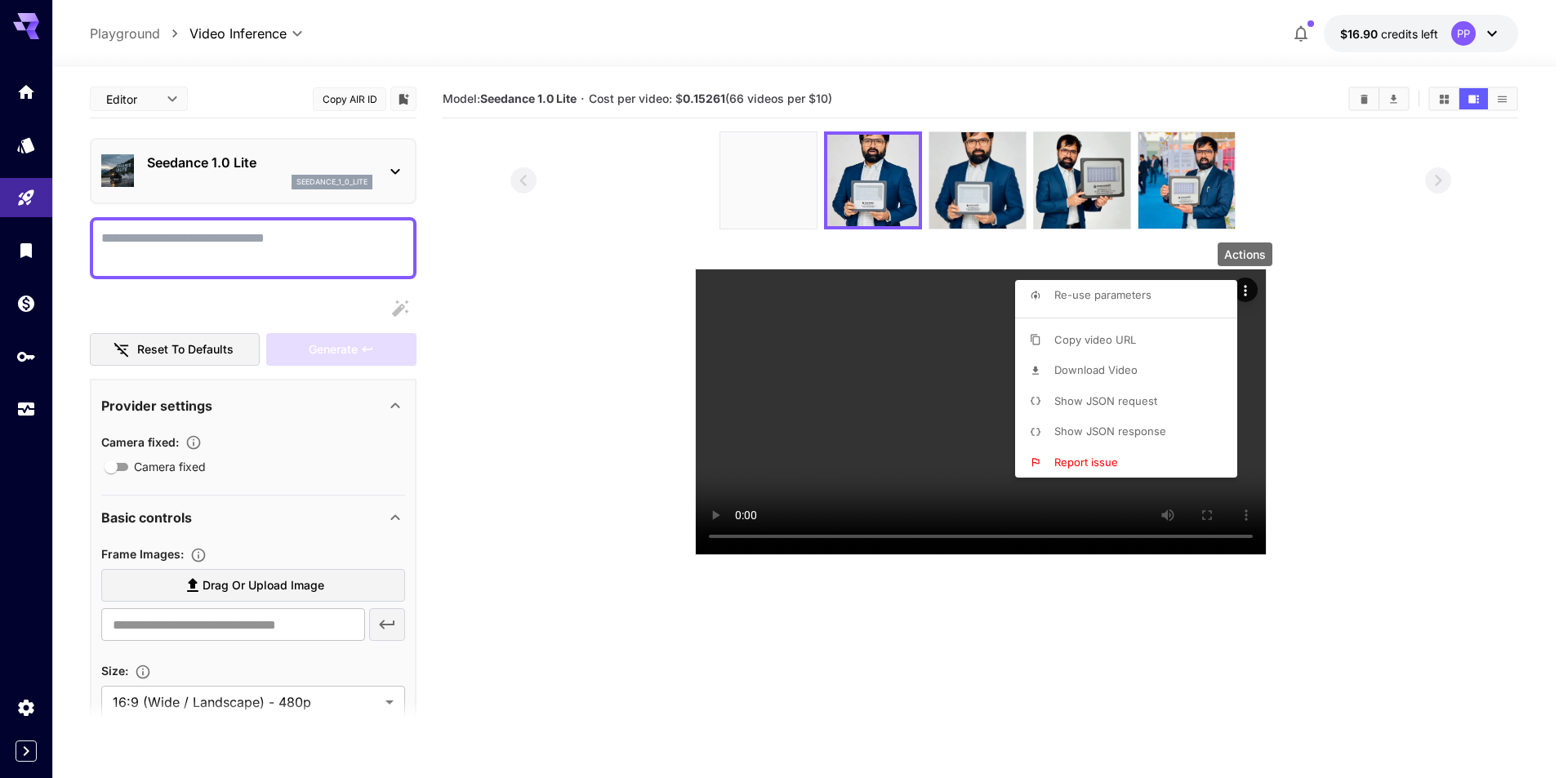
click at [1127, 396] on span "Show JSON request" at bounding box center [1106, 400] width 103 height 13
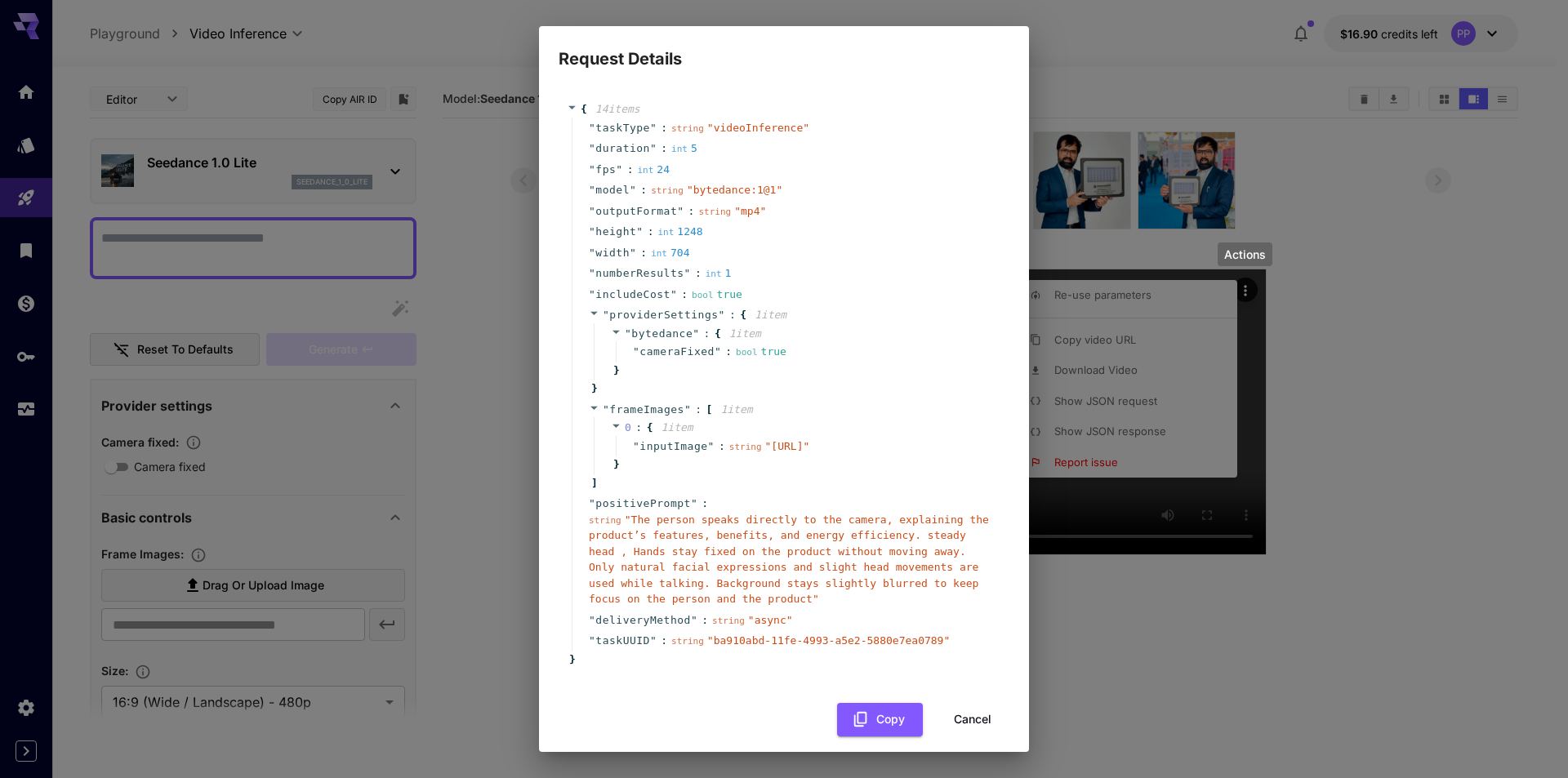
click at [1220, 513] on div "Request Details { 14 item s " taskType " : string " videoInference " " duration…" at bounding box center [784, 389] width 1568 height 778
